Goal: Task Accomplishment & Management: Manage account settings

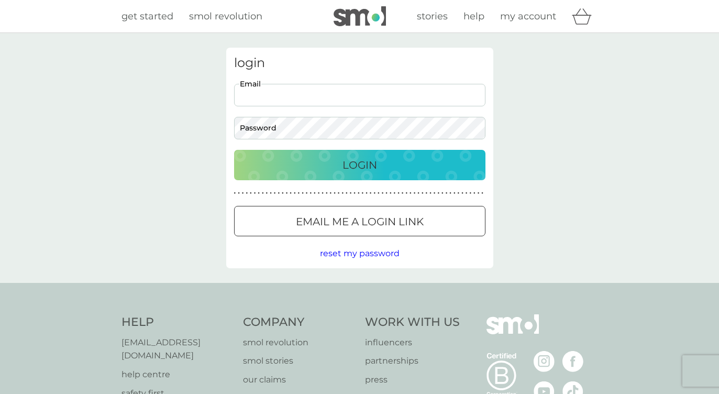
type input "[EMAIL_ADDRESS][DOMAIN_NAME]"
click at [348, 165] on p "Login" at bounding box center [359, 165] width 35 height 17
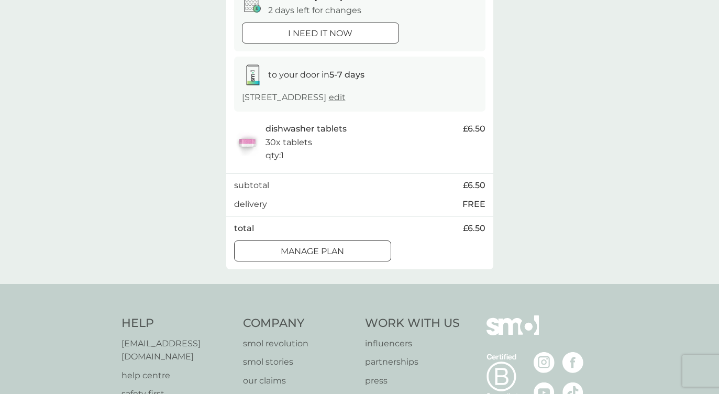
scroll to position [125, 0]
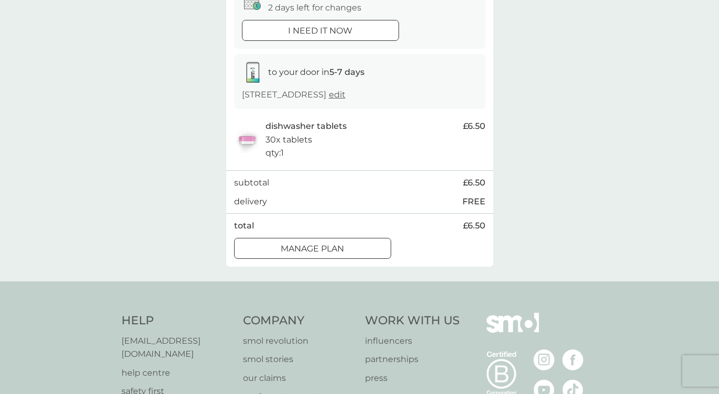
click at [332, 242] on p "Manage plan" at bounding box center [312, 249] width 63 height 14
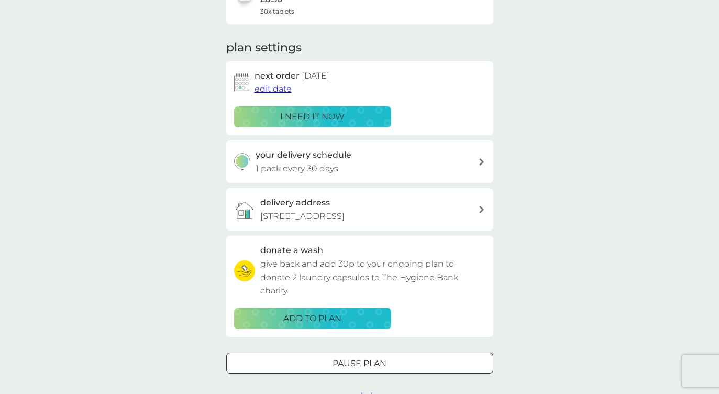
scroll to position [107, 0]
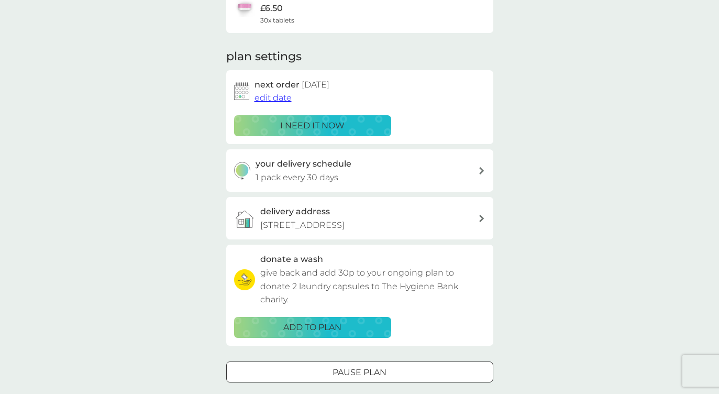
click at [280, 97] on span "edit date" at bounding box center [273, 98] width 37 height 10
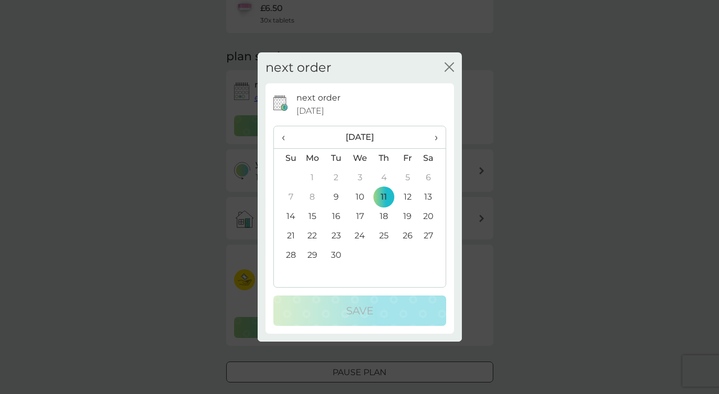
click at [385, 235] on td "25" at bounding box center [384, 235] width 24 height 19
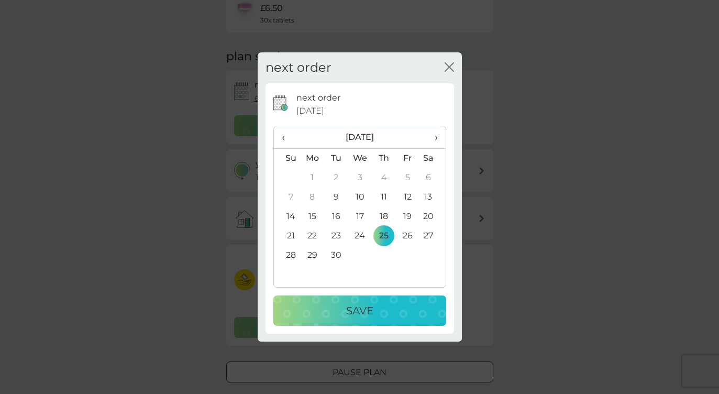
click at [364, 305] on p "Save" at bounding box center [359, 310] width 27 height 17
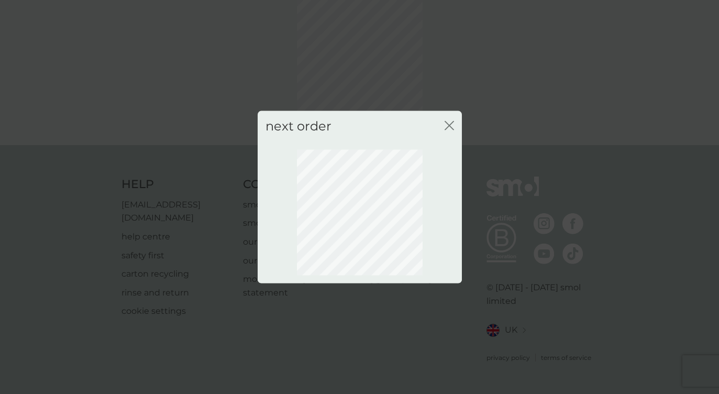
scroll to position [45, 0]
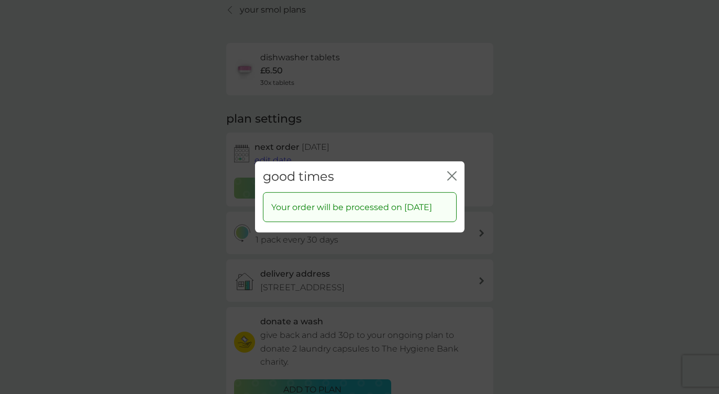
click at [454, 171] on icon "close" at bounding box center [451, 175] width 9 height 9
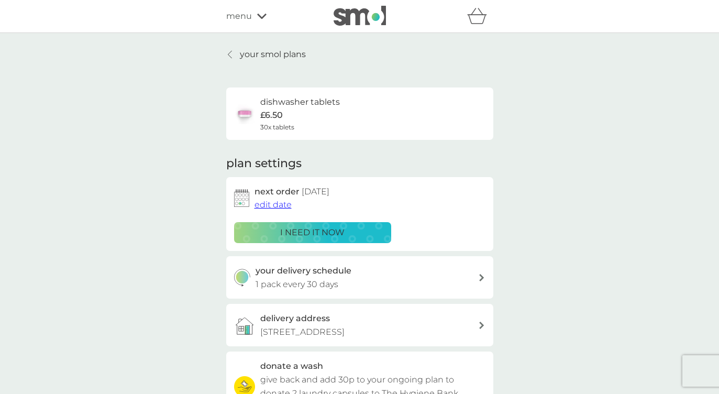
scroll to position [0, 0]
